Goal: Task Accomplishment & Management: Manage account settings

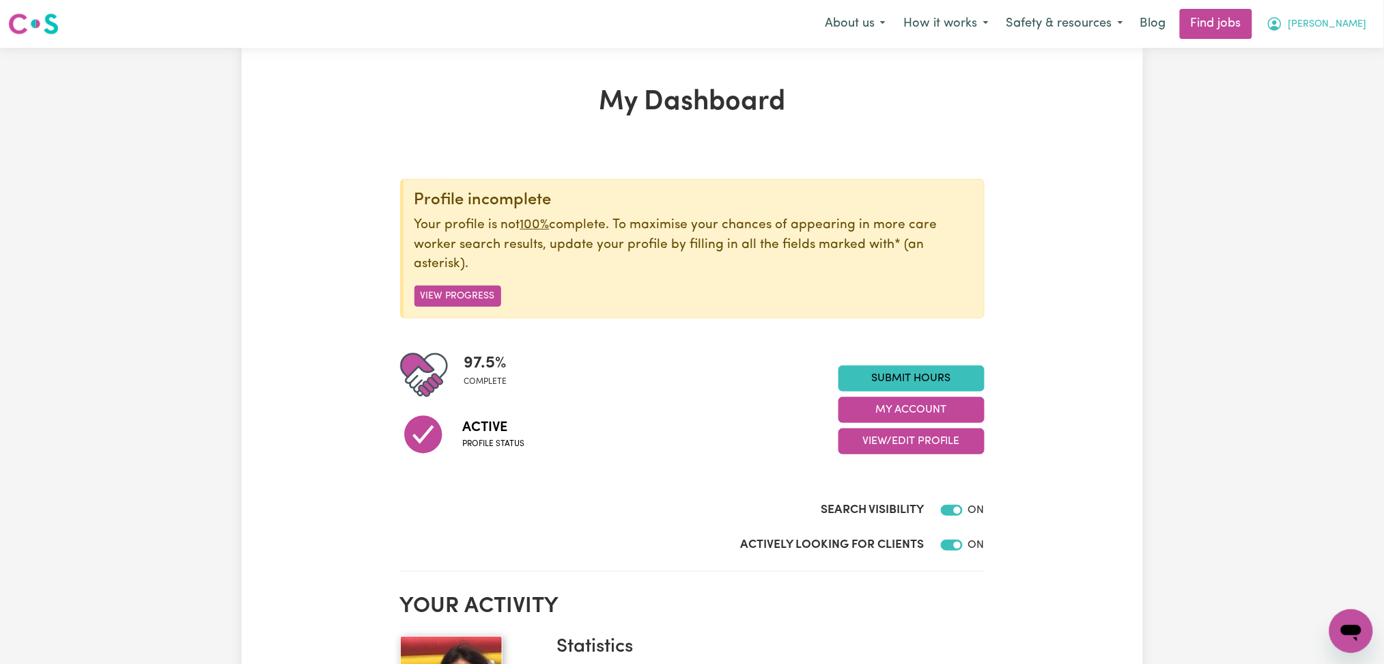
click at [1366, 16] on button "[PERSON_NAME]" at bounding box center [1317, 24] width 118 height 29
click at [1294, 57] on link "My Account" at bounding box center [1321, 53] width 108 height 26
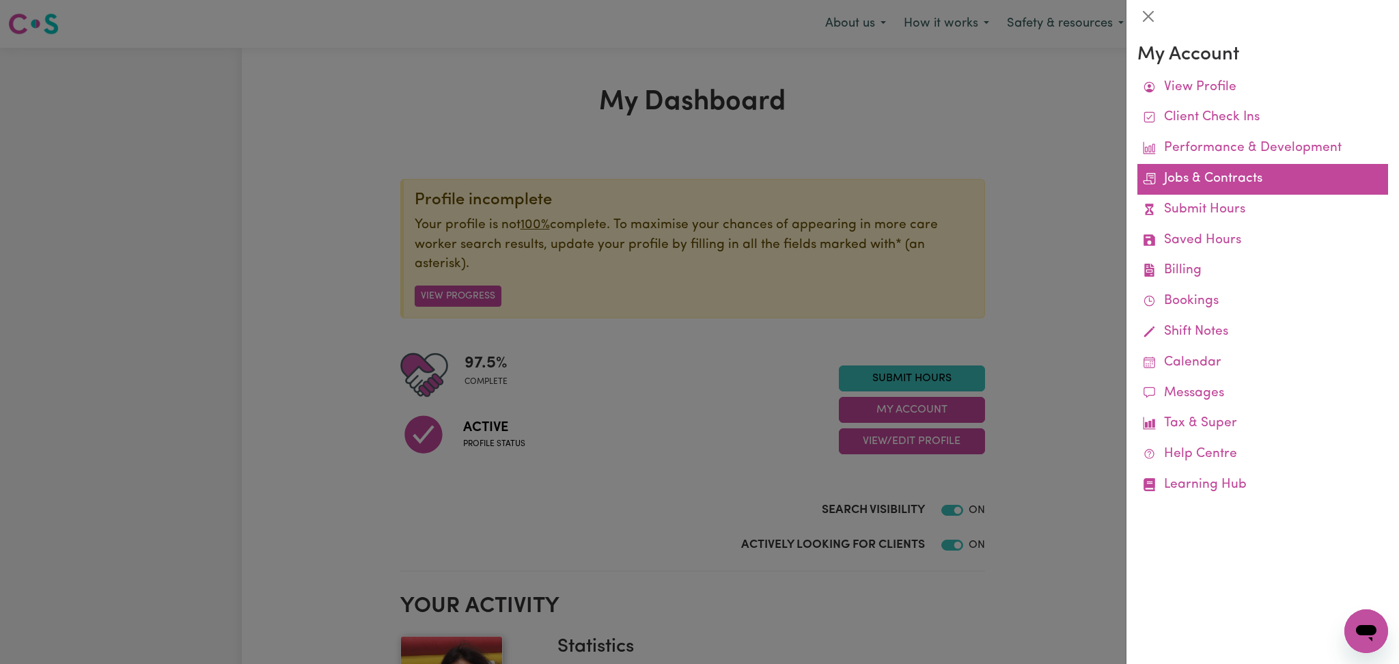
click at [1211, 180] on link "Jobs & Contracts" at bounding box center [1262, 179] width 251 height 31
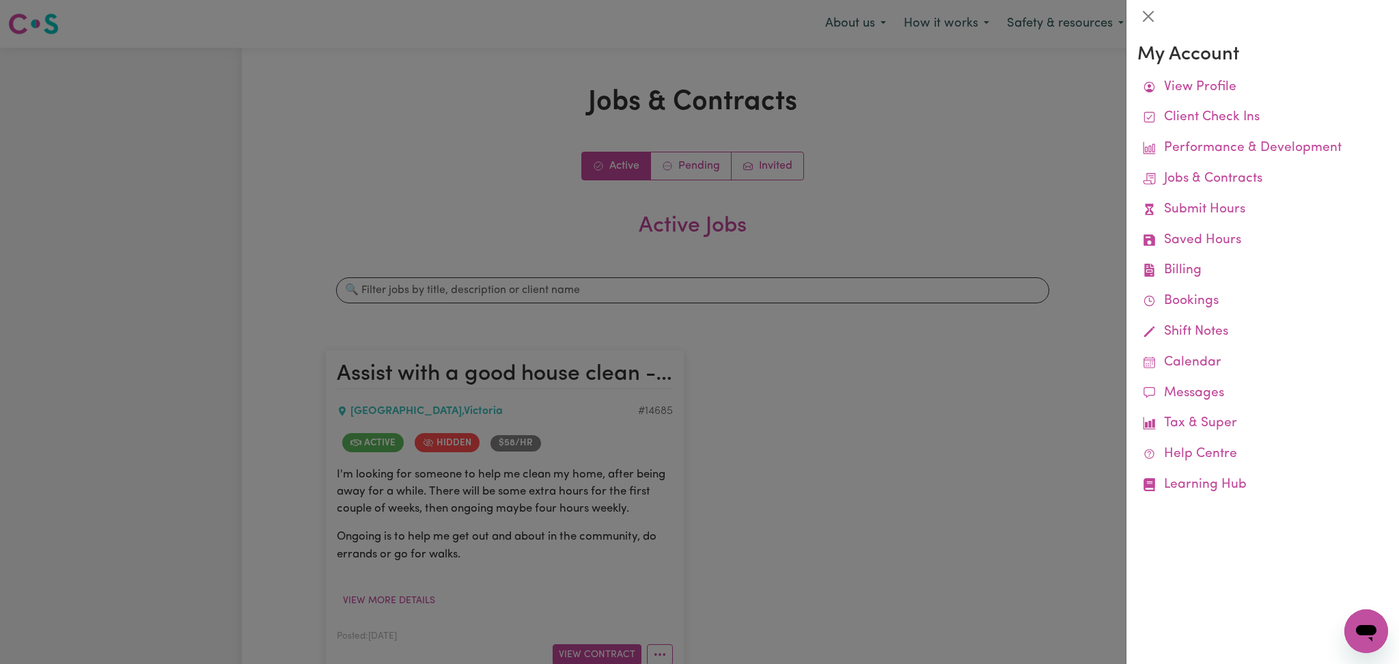
click at [632, 494] on div at bounding box center [699, 332] width 1399 height 664
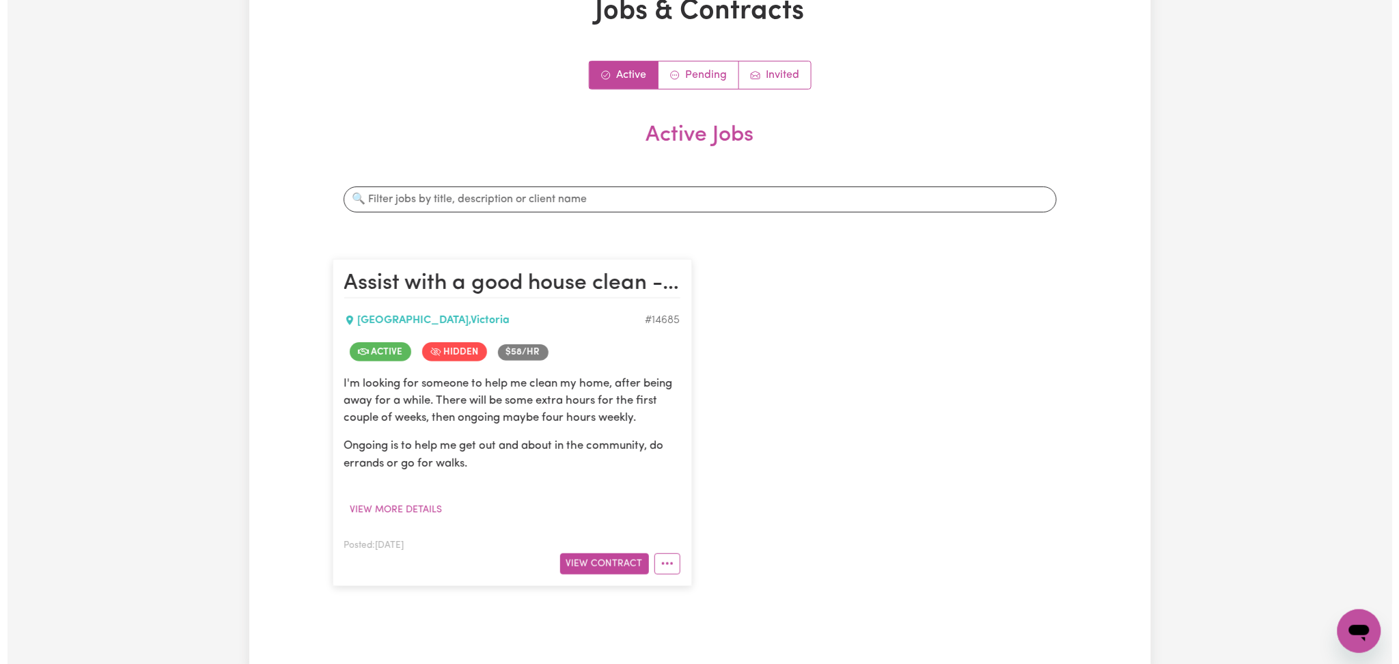
scroll to position [182, 0]
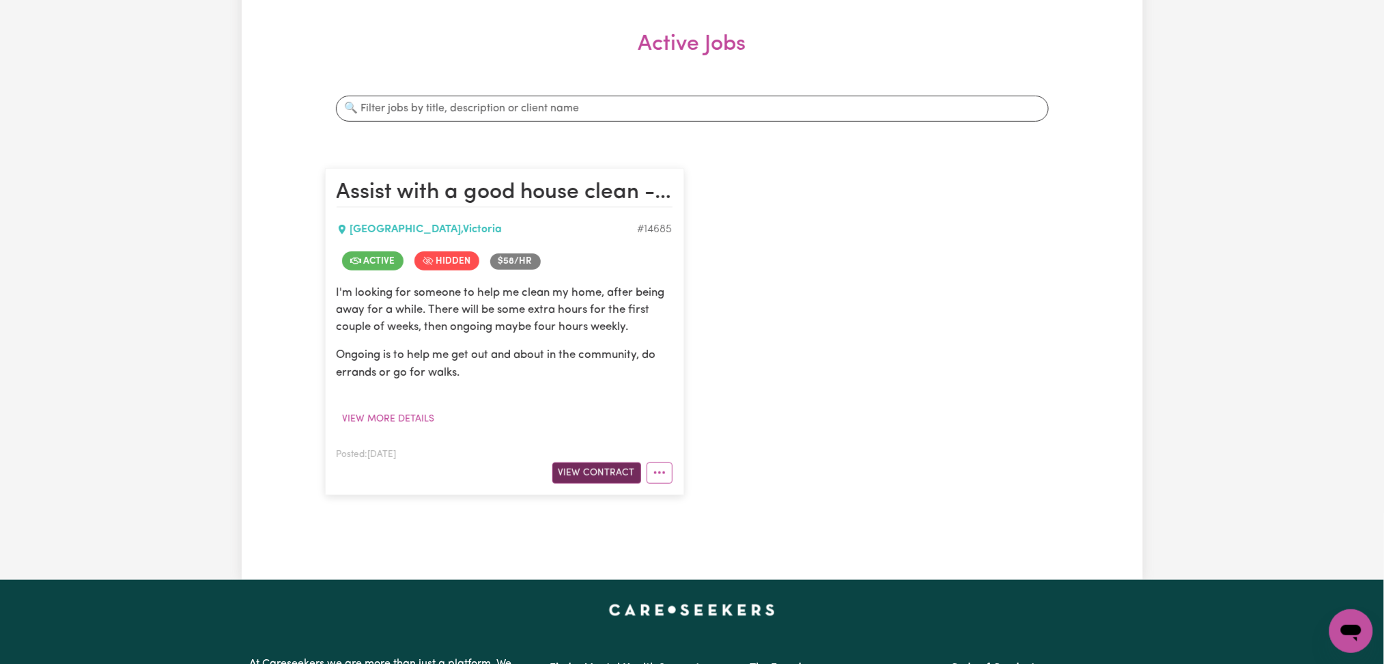
click at [618, 463] on button "View Contract" at bounding box center [596, 472] width 89 height 21
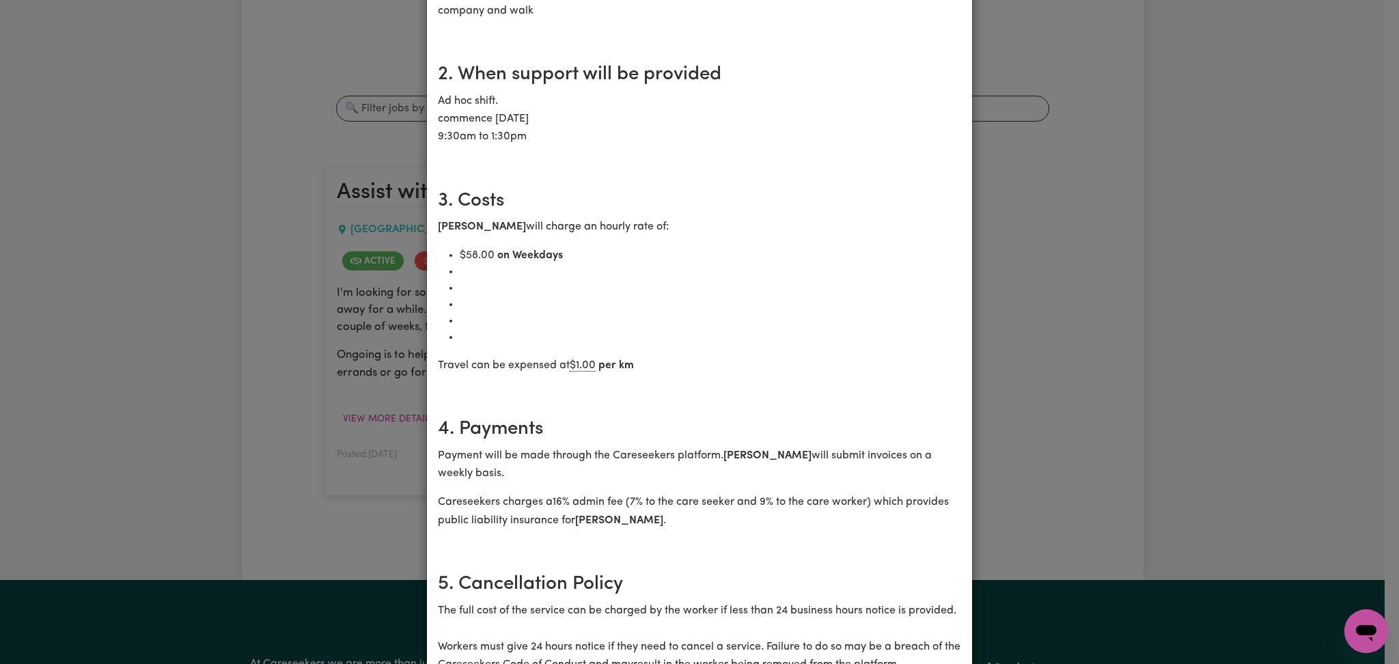
scroll to position [91, 0]
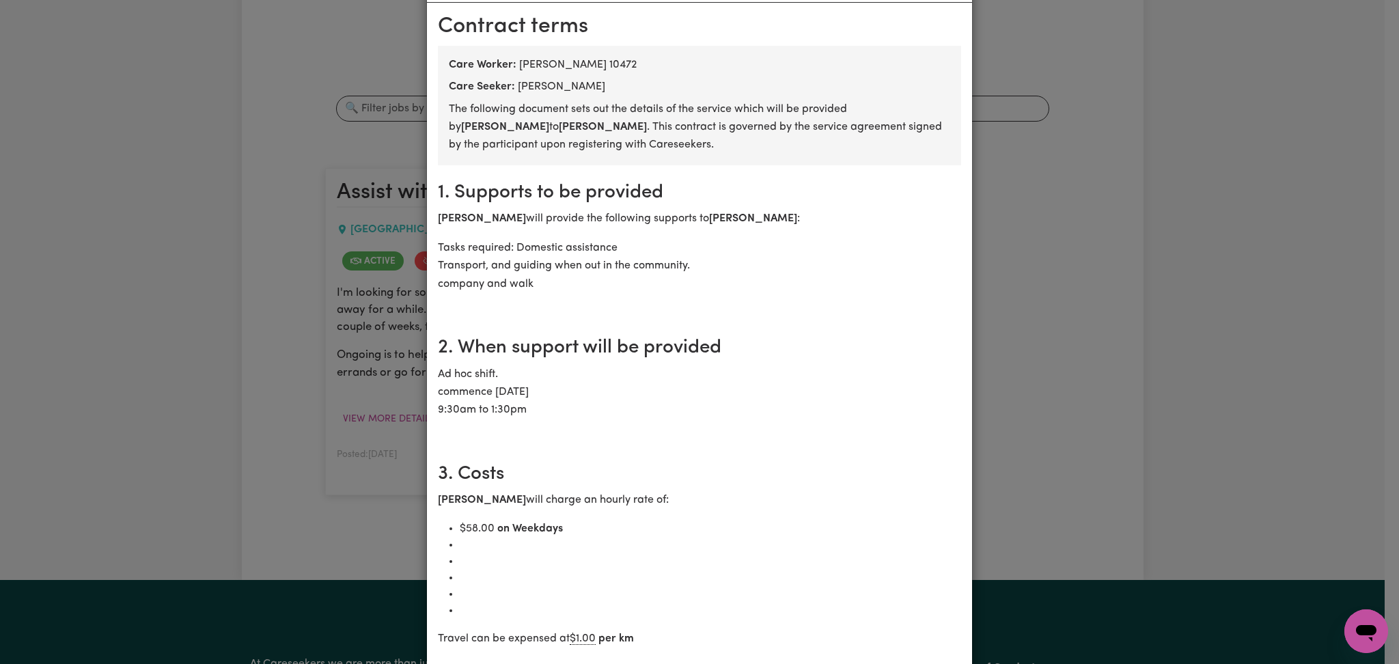
click at [1054, 214] on div "Assist with a good house clean - and ongoing community access [DEMOGRAPHIC_DATA…" at bounding box center [699, 332] width 1399 height 664
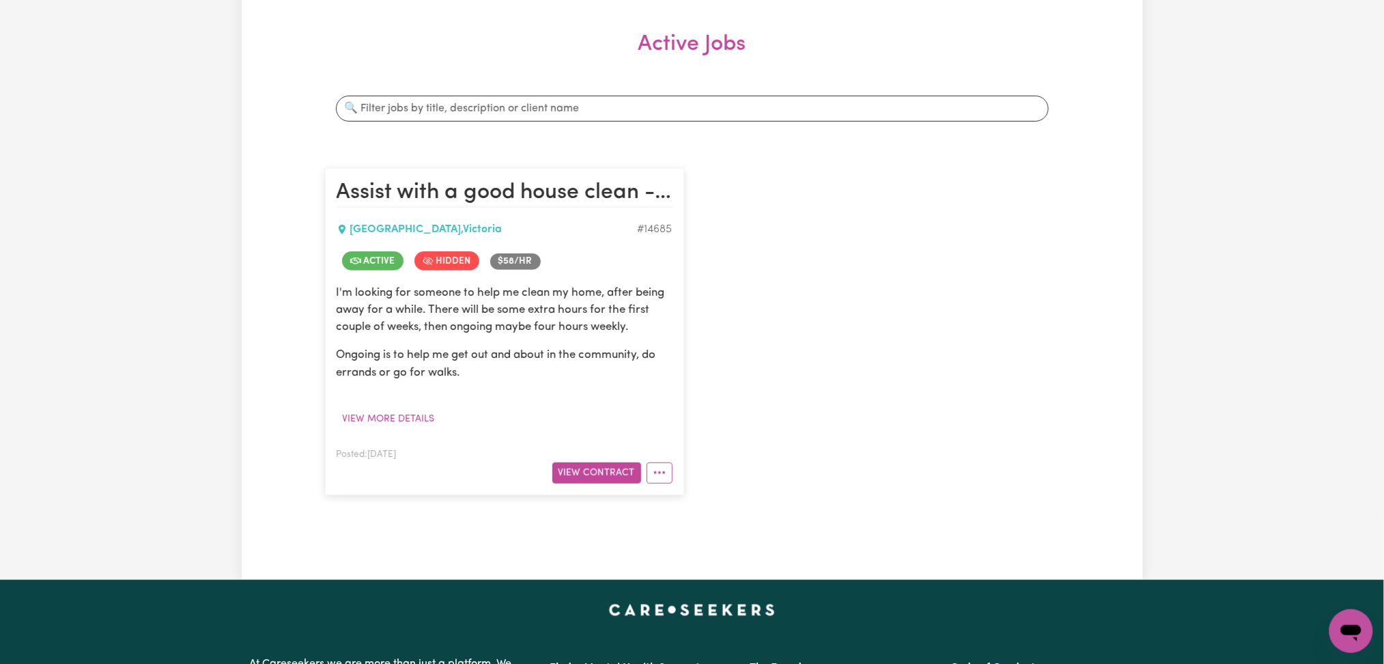
scroll to position [0, 0]
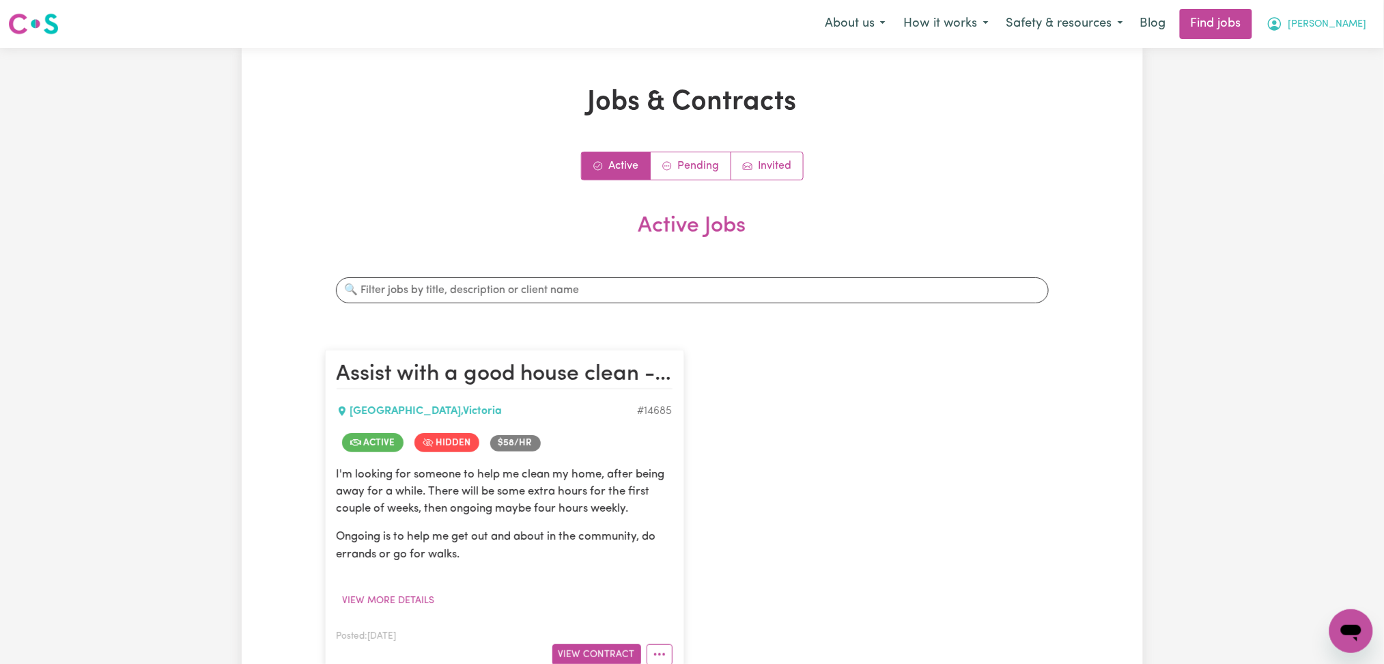
click at [1345, 12] on button "[PERSON_NAME]" at bounding box center [1317, 24] width 118 height 29
click at [1302, 108] on link "Logout" at bounding box center [1321, 105] width 108 height 26
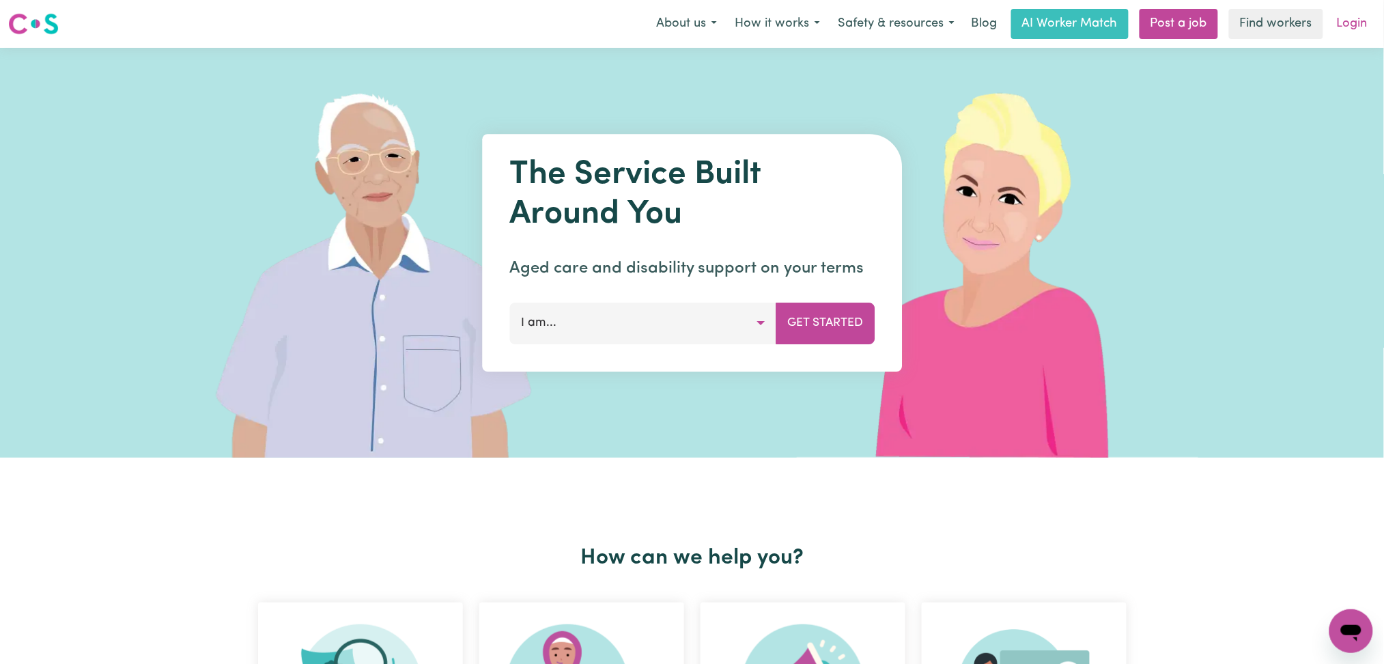
click at [1355, 19] on link "Login" at bounding box center [1352, 24] width 47 height 30
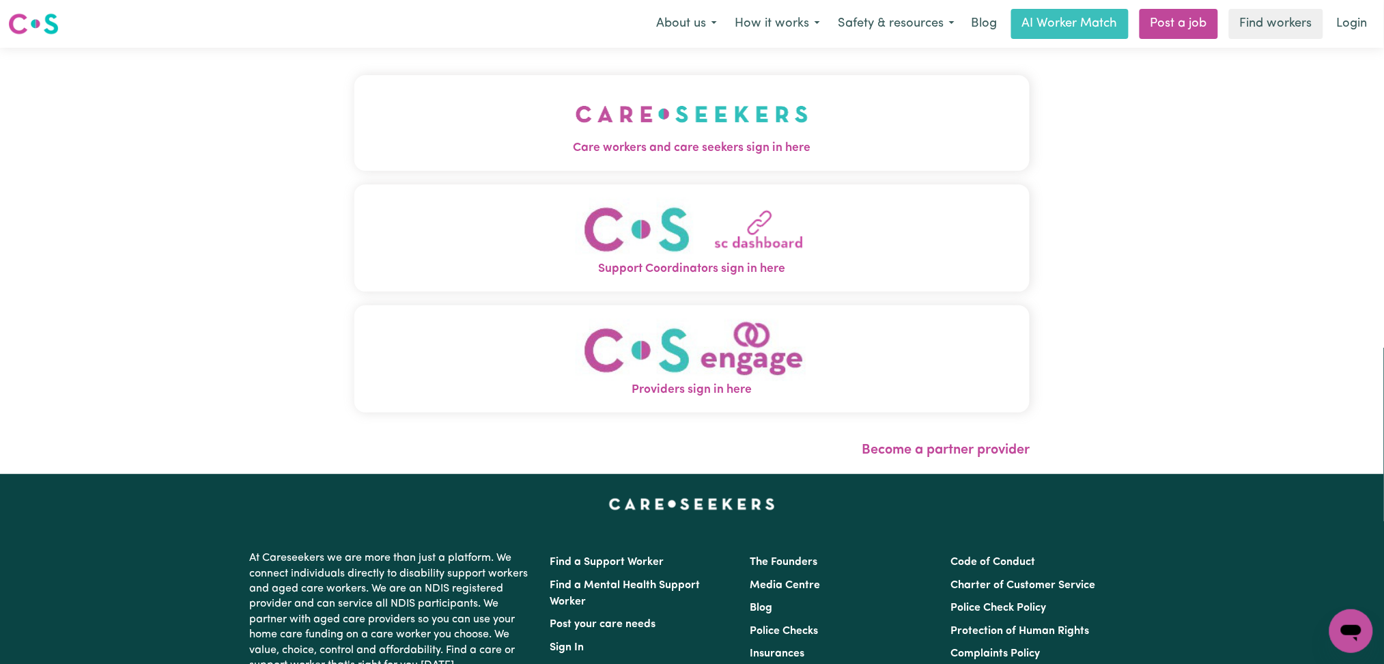
drag, startPoint x: 609, startPoint y: 125, endPoint x: 610, endPoint y: 257, distance: 131.8
click at [608, 125] on img "Care workers and care seekers sign in here" at bounding box center [692, 114] width 233 height 51
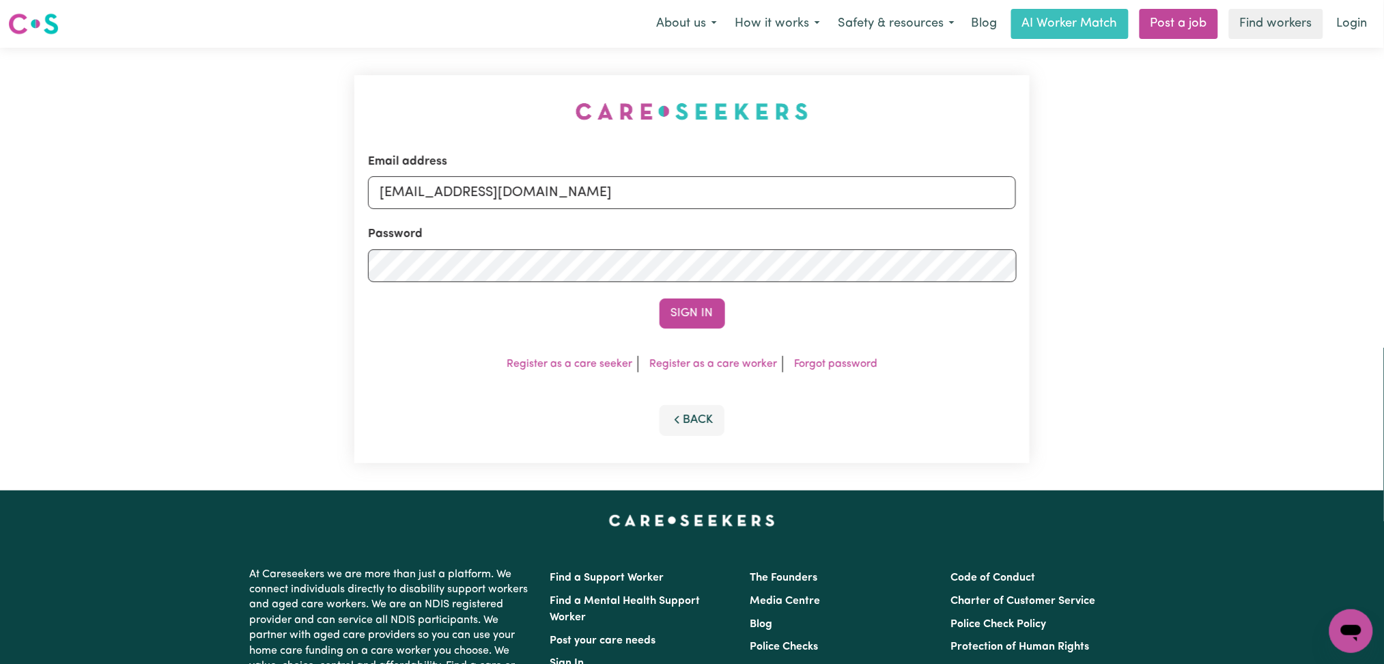
click at [422, 156] on label "Email address" at bounding box center [407, 162] width 79 height 18
click at [422, 176] on input "[EMAIL_ADDRESS][DOMAIN_NAME]" at bounding box center [692, 192] width 649 height 33
click at [422, 197] on input "[EMAIL_ADDRESS][DOMAIN_NAME]" at bounding box center [692, 192] width 649 height 33
drag, startPoint x: 450, startPoint y: 190, endPoint x: 826, endPoint y: 189, distance: 376.3
click at [826, 189] on input "Superuser~[EMAIL_ADDRESS][DOMAIN_NAME]" at bounding box center [692, 192] width 649 height 33
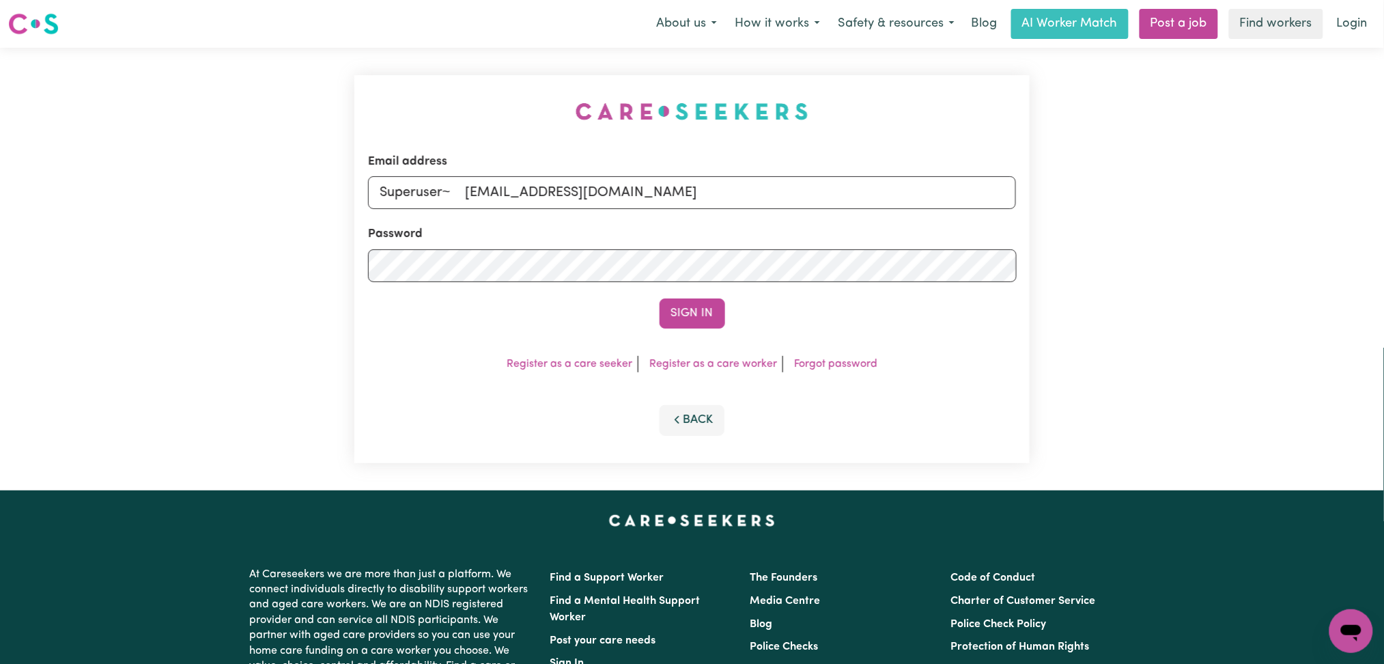
drag, startPoint x: 471, startPoint y: 186, endPoint x: 454, endPoint y: 182, distance: 17.6
click at [454, 182] on input "Superuser~ [EMAIL_ADDRESS][DOMAIN_NAME]" at bounding box center [692, 192] width 649 height 33
type input "Superuser~[EMAIL_ADDRESS][DOMAIN_NAME]"
click at [660, 298] on button "Sign In" at bounding box center [693, 313] width 66 height 30
